Goal: Task Accomplishment & Management: Manage account settings

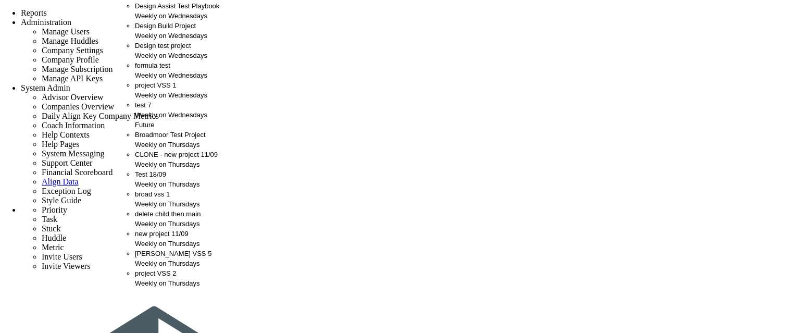
scroll to position [72, 0]
click at [151, 300] on div "project VSS 3 Weekly on Thursdays" at bounding box center [192, 298] width 114 height 20
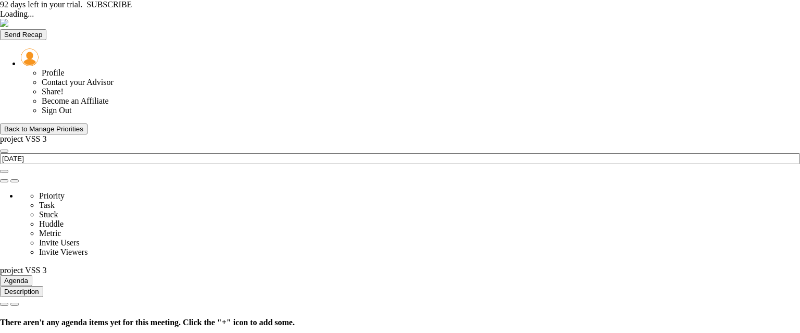
type input "Thursday, October 9, 2025"
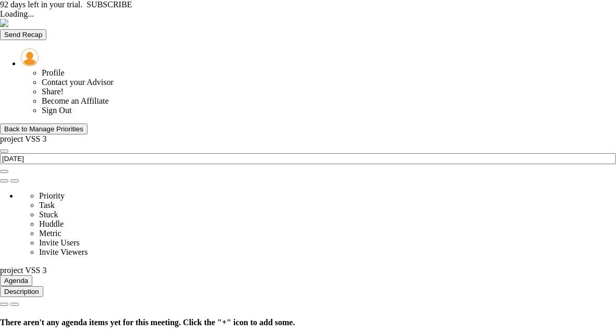
type input "Thursday, October 9, 2025"
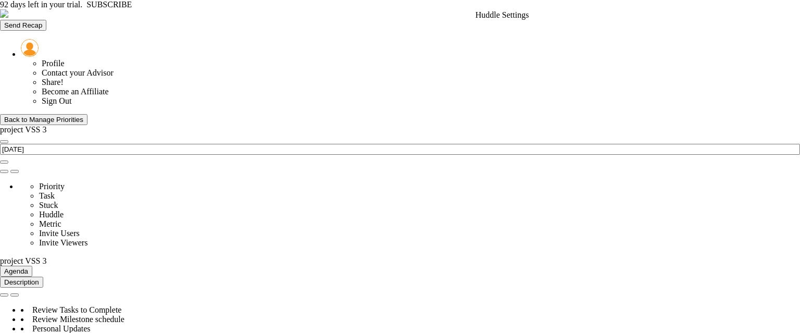
click at [4, 171] on span at bounding box center [4, 171] width 0 height 0
type input "project VSS 3"
type input "[PERSON_NAME]"
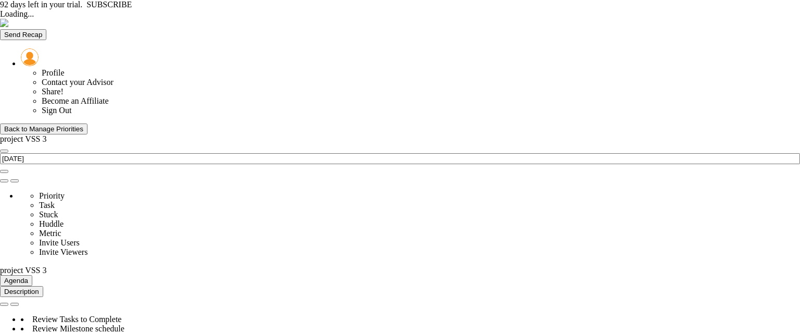
type input "Thursday, October 9, 2025"
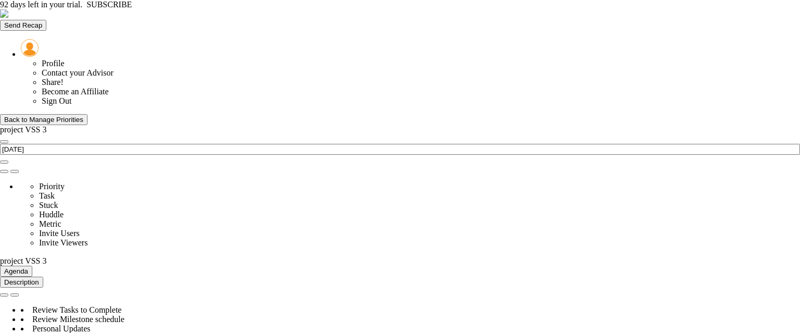
drag, startPoint x: 202, startPoint y: 4, endPoint x: 215, endPoint y: 5, distance: 13.1
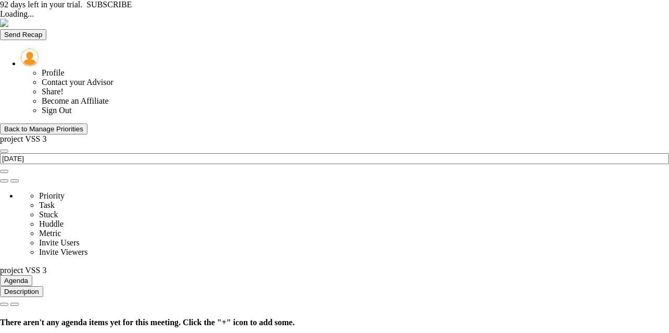
type input "[DATE]"
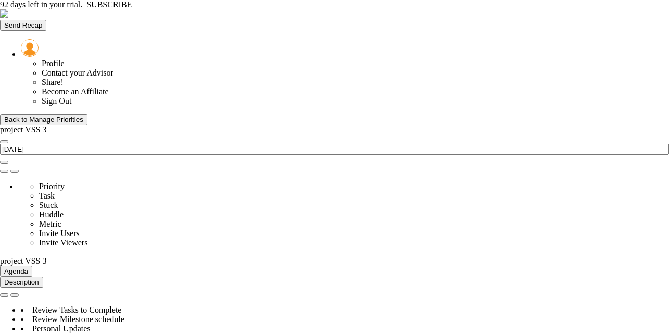
scroll to position [520771, 520718]
click at [59, 114] on button "Back to Manage Priorities" at bounding box center [43, 119] width 87 height 11
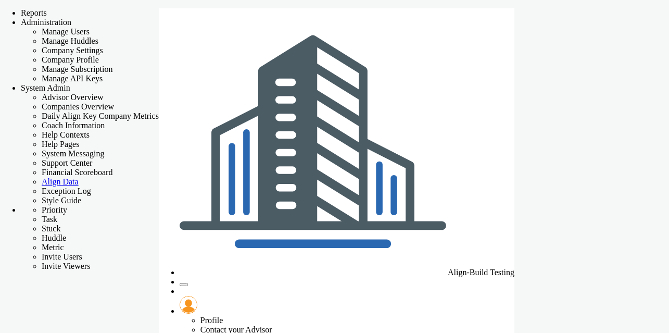
checkbox input "false"
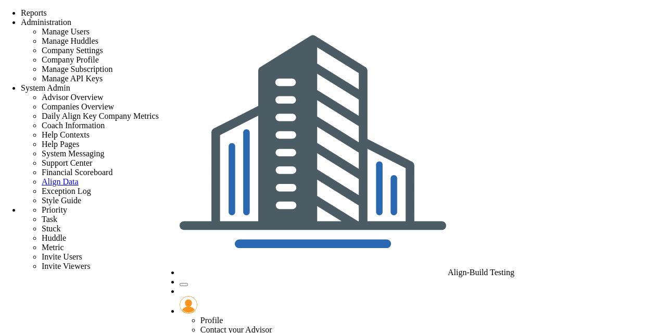
click at [515, 268] on span "Align-Build Testing" at bounding box center [481, 272] width 67 height 9
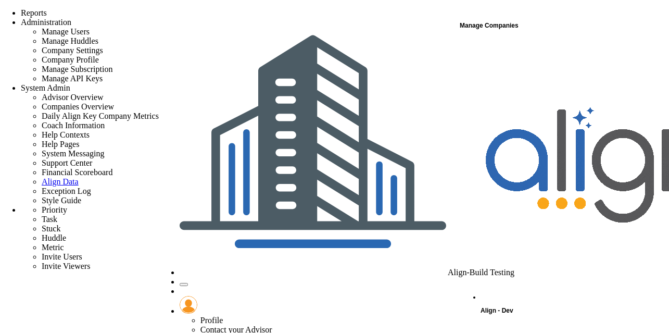
scroll to position [172, 0]
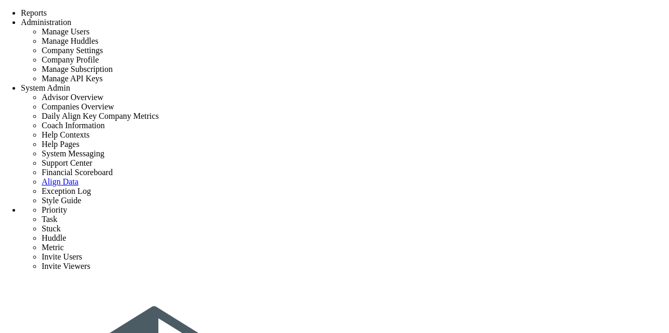
type input "0"
radio input "true"
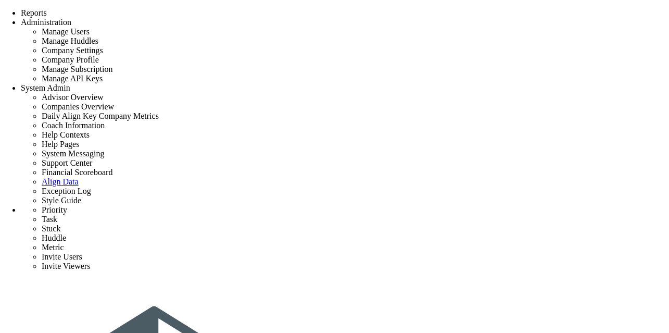
type input "[PERSON_NAME]"
type input "0"
radio input "true"
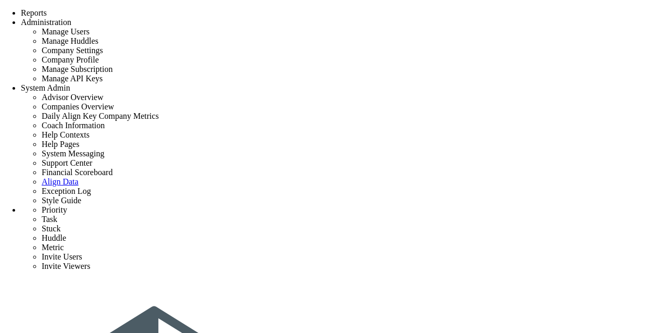
scroll to position [70, 0]
